Goal: Find specific page/section: Find specific page/section

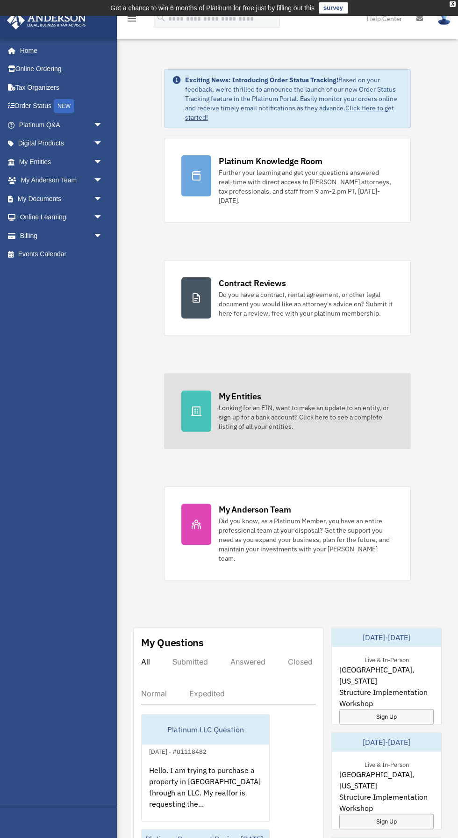
click at [206, 401] on div at bounding box center [196, 410] width 30 height 41
click at [334, 417] on div "Looking for an EIN, want to make an update to an entity, or sign up for a bank …" at bounding box center [306, 417] width 175 height 28
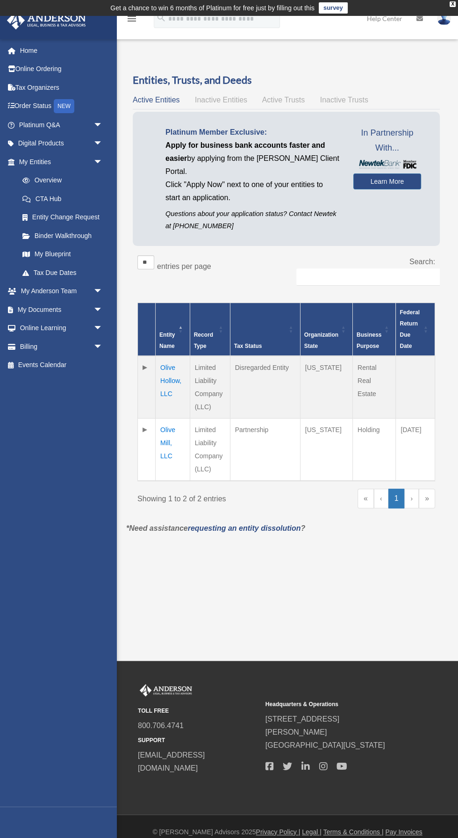
click at [176, 363] on td "Olive Hollow, LLC" at bounding box center [173, 387] width 35 height 63
